Goal: Obtain resource: Download file/media

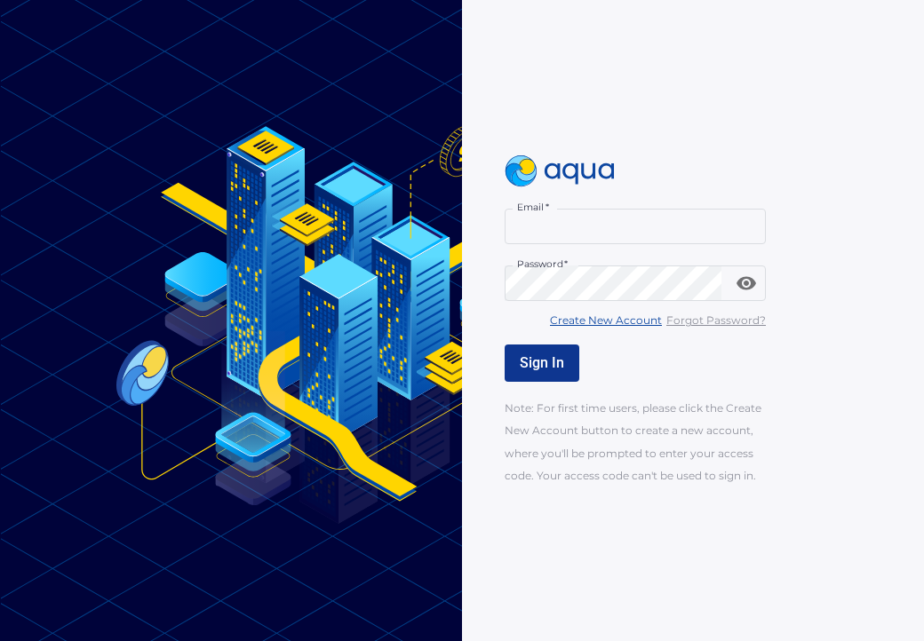
type input "**********"
click at [551, 372] on button "Sign In" at bounding box center [541, 363] width 75 height 37
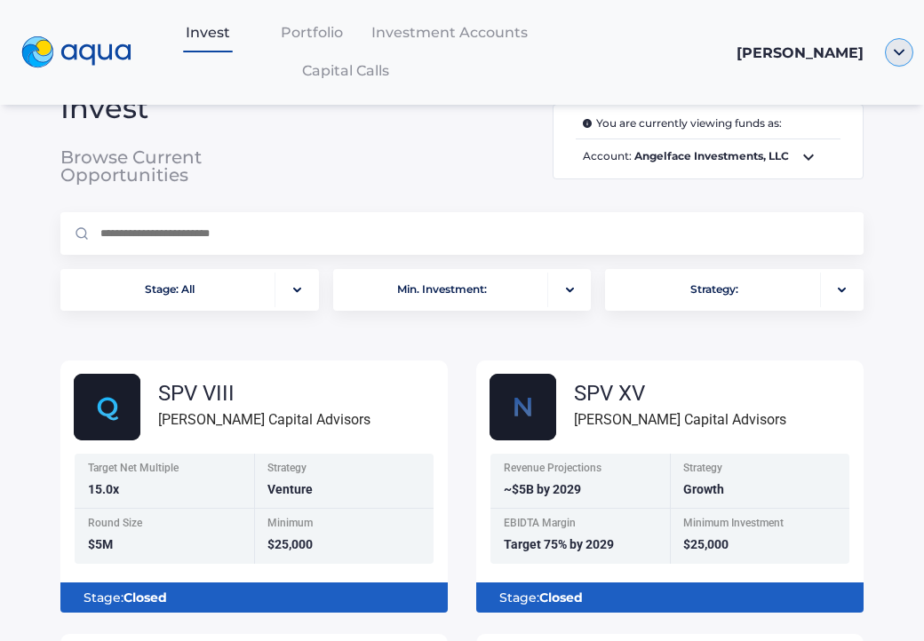
click at [901, 60] on img "button" at bounding box center [899, 52] width 28 height 28
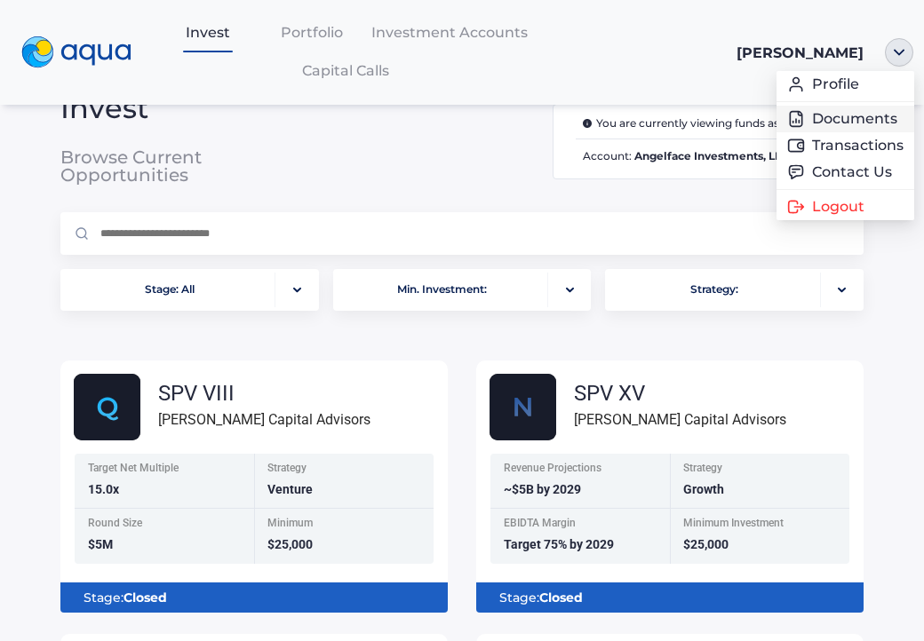
click at [886, 116] on link "Documents" at bounding box center [845, 119] width 116 height 18
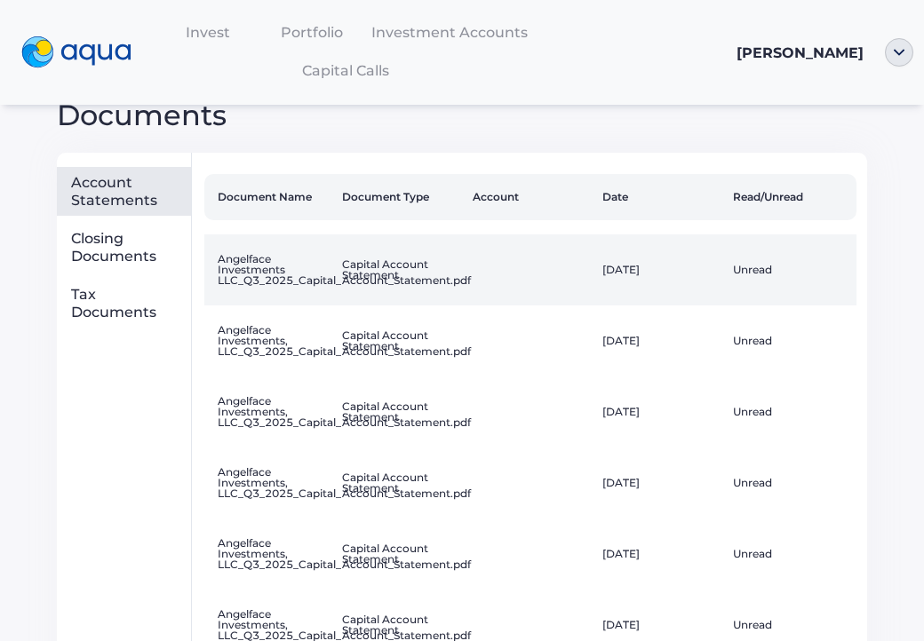
click at [252, 258] on td "Angelface Investments LLC_Q3_2025_Capital_Account_Statement.pdf" at bounding box center [269, 269] width 131 height 71
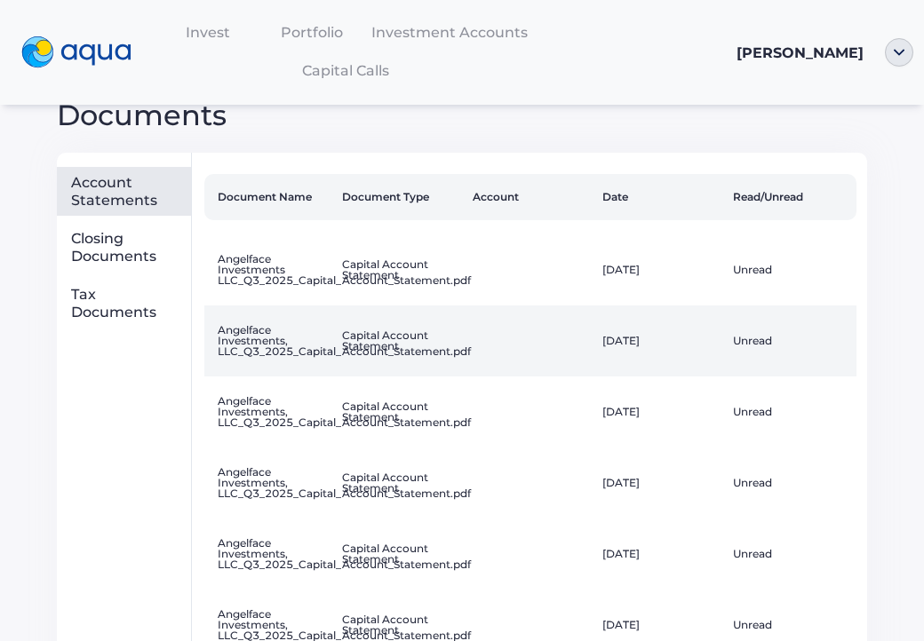
click at [385, 345] on td "Capital Account Statement" at bounding box center [400, 341] width 131 height 71
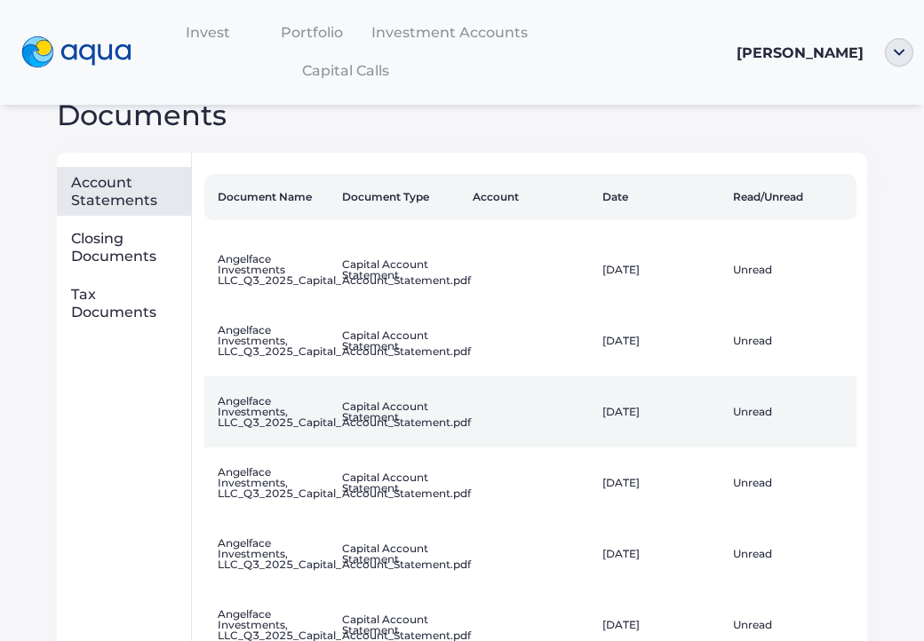
click at [307, 417] on td "Angelface Investments, LLC_Q3_2025_Capital_Account_Statement.pdf" at bounding box center [269, 412] width 131 height 71
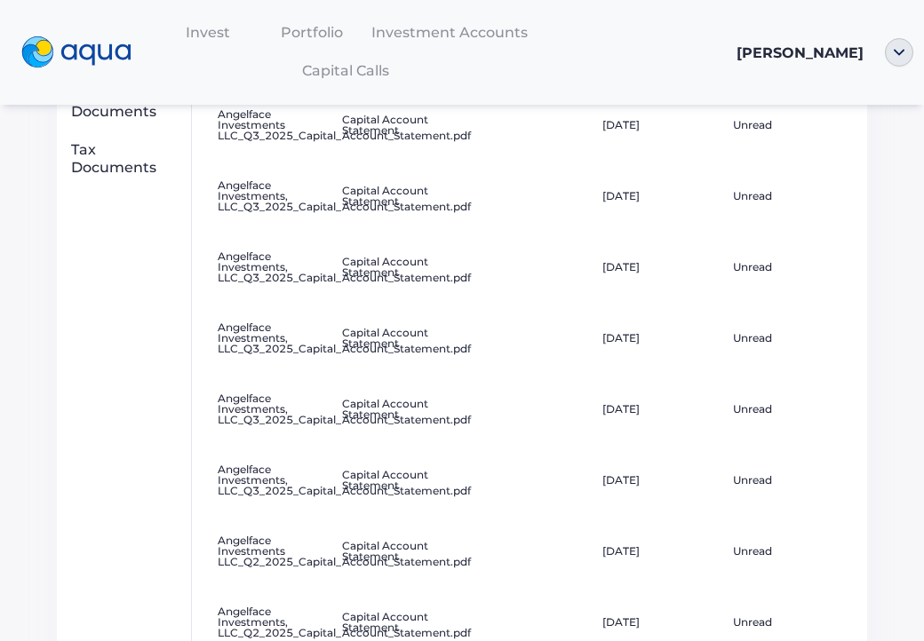
scroll to position [150, 0]
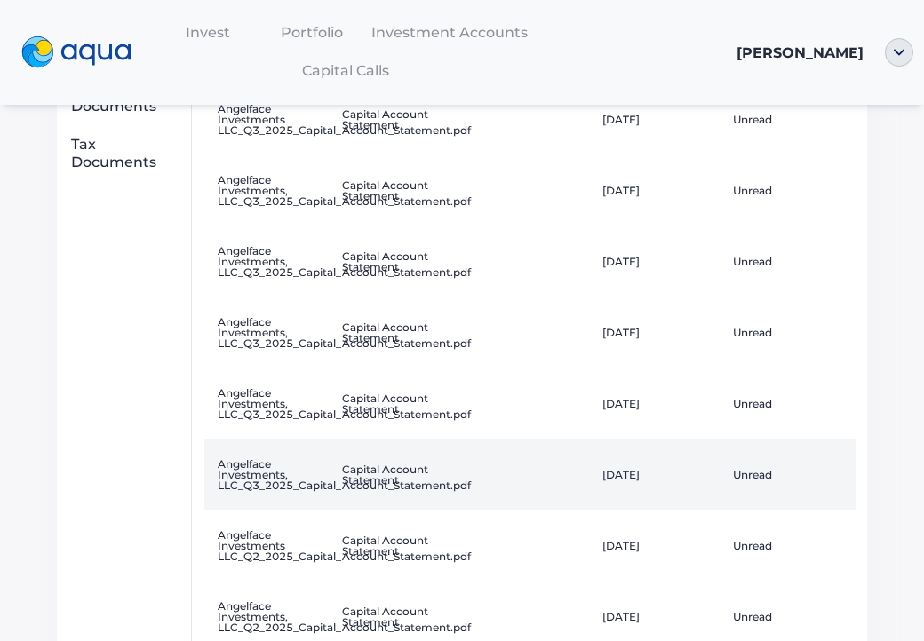
click at [288, 468] on td "Angelface Investments, LLC_Q3_2025_Capital_Account_Statement.pdf" at bounding box center [269, 475] width 131 height 71
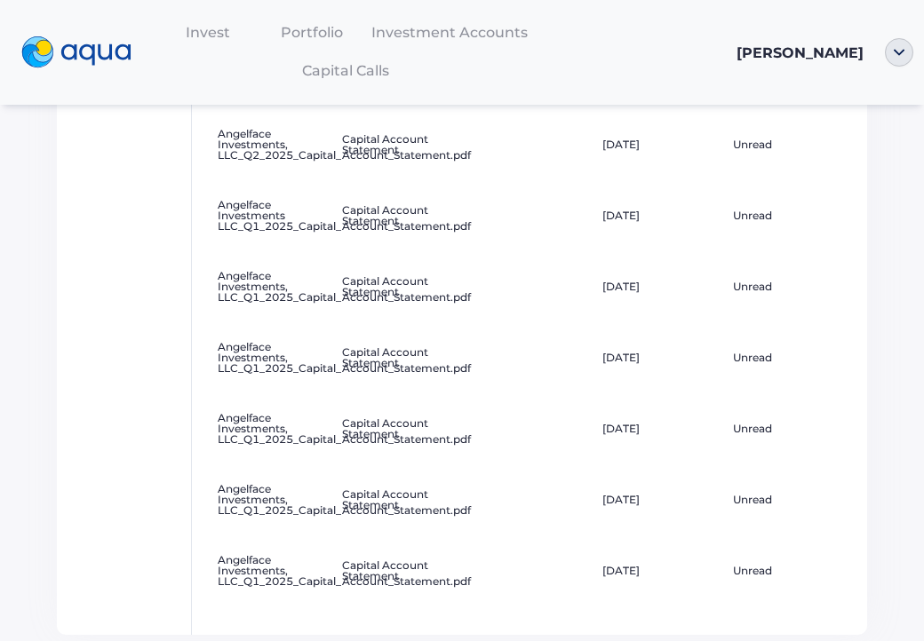
scroll to position [941, 0]
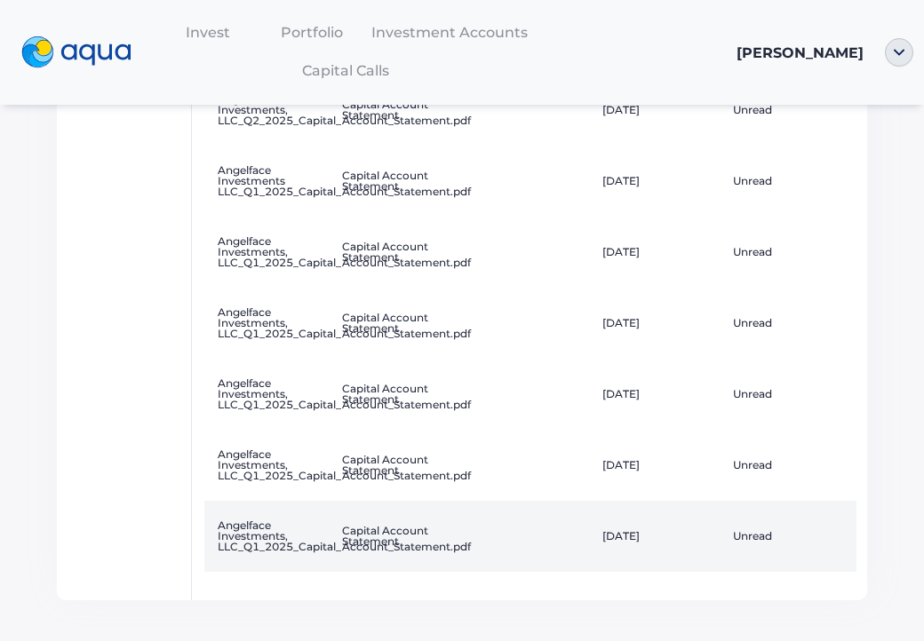
click at [387, 533] on td "Capital Account Statement" at bounding box center [400, 536] width 131 height 71
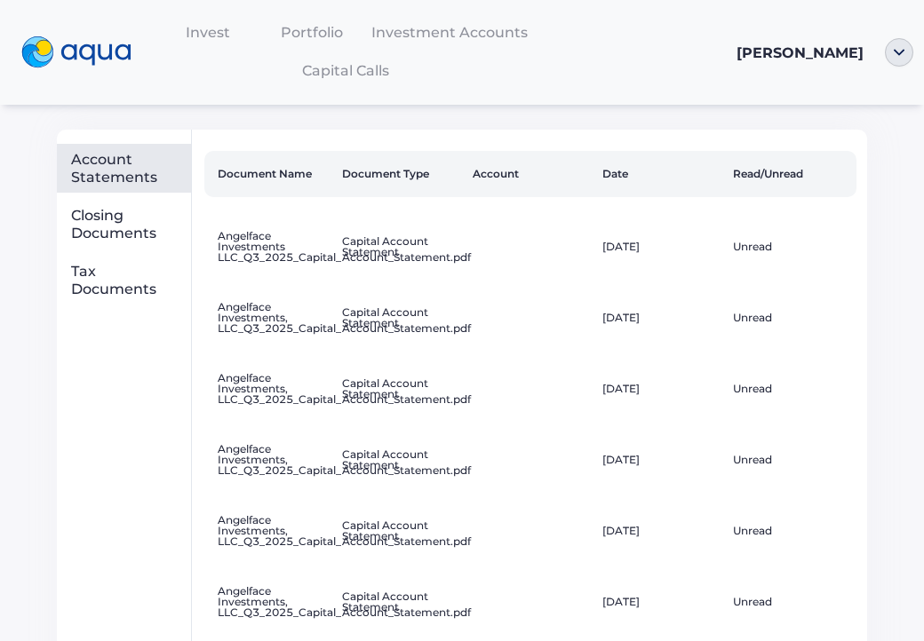
scroll to position [0, 0]
